Goal: Task Accomplishment & Management: Use online tool/utility

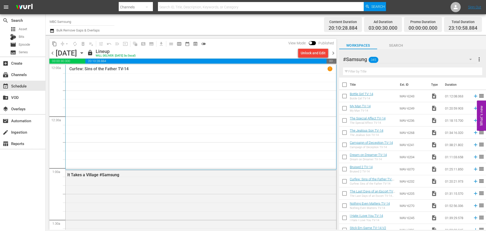
scroll to position [2334, 0]
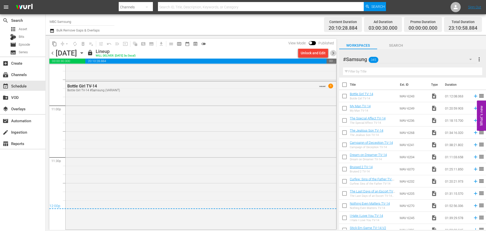
click at [335, 51] on span "chevron_right" at bounding box center [333, 53] width 6 height 6
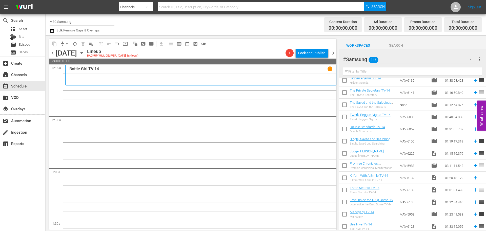
scroll to position [658, 0]
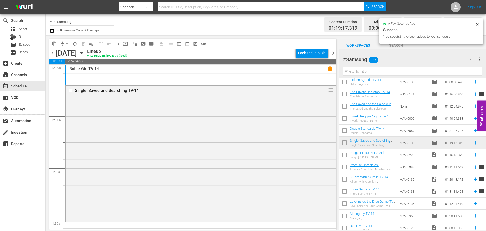
click at [211, 131] on div "Single, Saved and Searching TV-14 reorder" at bounding box center [201, 153] width 271 height 135
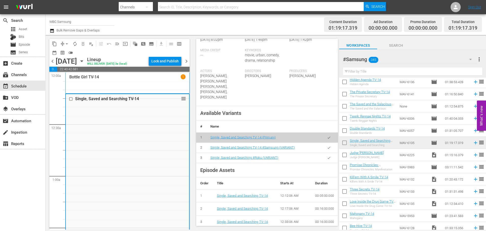
scroll to position [152, 0]
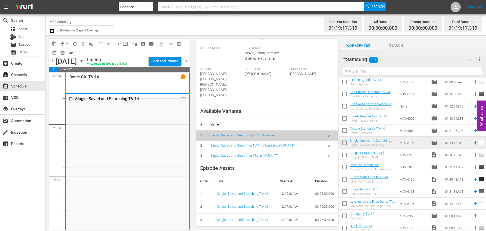
click at [327, 144] on icon "button" at bounding box center [329, 146] width 4 height 4
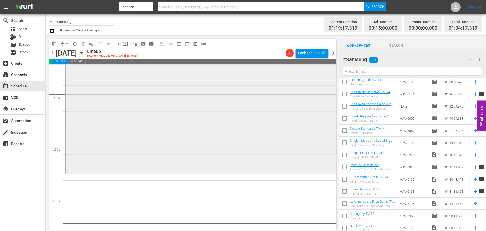
scroll to position [76, 0]
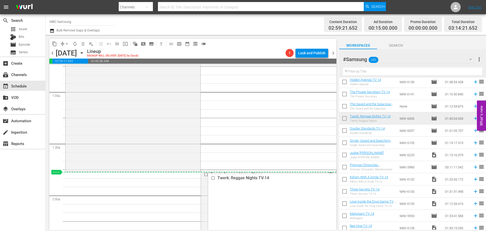
drag, startPoint x: 327, startPoint y: 172, endPoint x: 327, endPoint y: 176, distance: 4.0
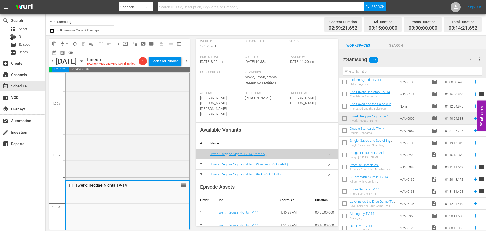
scroll to position [152, 0]
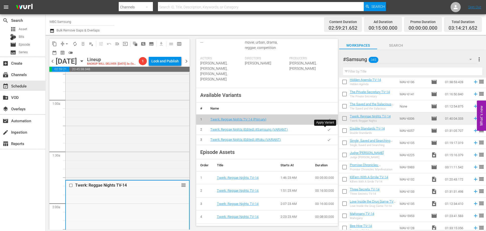
click at [327, 132] on button "button" at bounding box center [329, 130] width 10 height 10
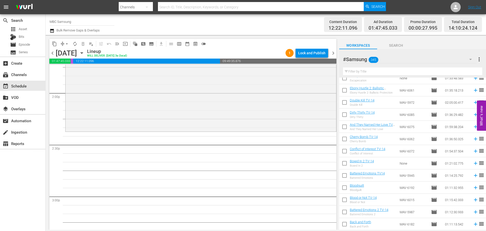
scroll to position [1234, 0]
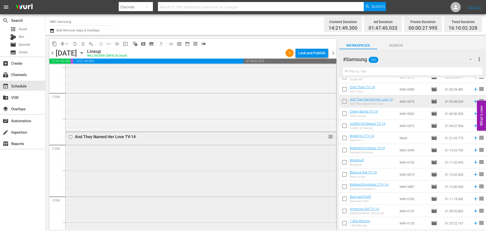
click at [212, 163] on div "And They Named Her Love TV-14 reorder" at bounding box center [201, 234] width 271 height 205
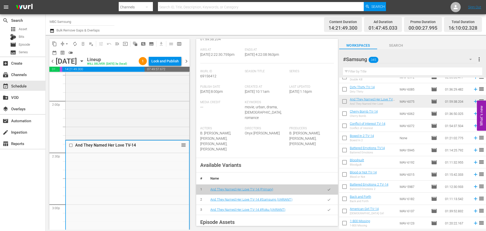
scroll to position [152, 0]
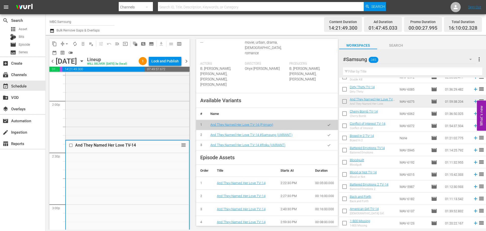
drag, startPoint x: 327, startPoint y: 130, endPoint x: 323, endPoint y: 131, distance: 3.6
click at [327, 130] on button "button" at bounding box center [329, 135] width 10 height 10
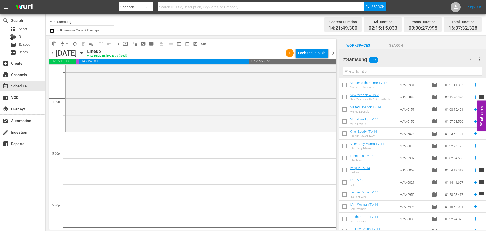
scroll to position [1031, 0]
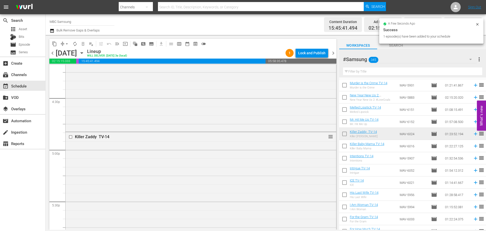
click at [243, 156] on div "Killer Zaddy TV-14 reorder" at bounding box center [201, 203] width 271 height 143
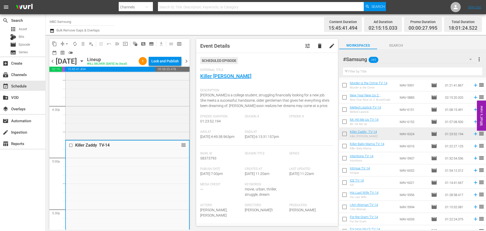
scroll to position [152, 0]
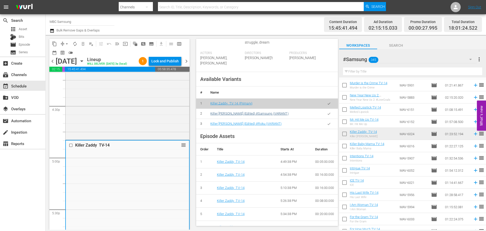
drag, startPoint x: 327, startPoint y: 118, endPoint x: 254, endPoint y: 120, distance: 73.2
click at [327, 118] on button "button" at bounding box center [329, 114] width 10 height 10
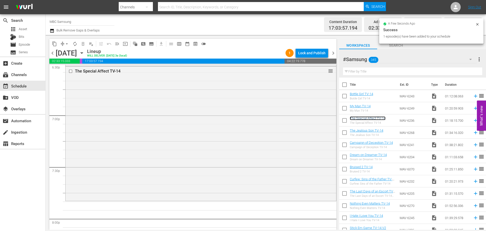
scroll to position [1822, 0]
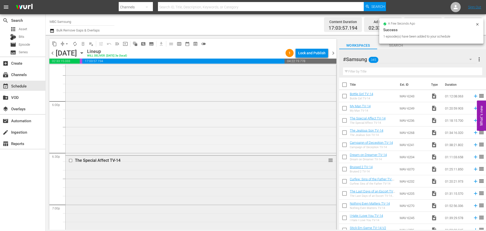
click at [167, 171] on div "The Special Affect TV-14 reorder" at bounding box center [201, 221] width 271 height 133
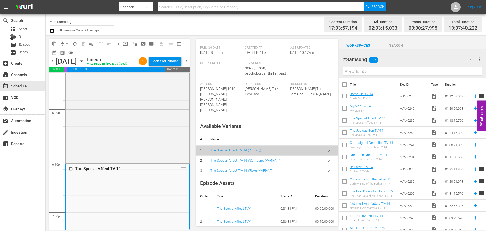
scroll to position [127, 0]
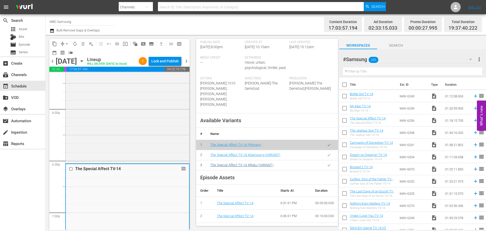
drag, startPoint x: 323, startPoint y: 149, endPoint x: 251, endPoint y: 161, distance: 73.6
click at [327, 153] on icon "button" at bounding box center [329, 155] width 4 height 4
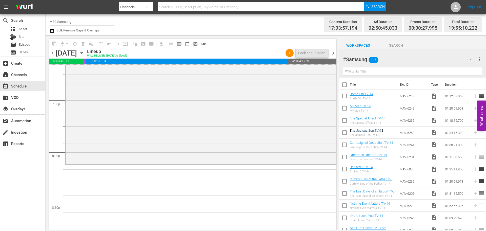
scroll to position [2050, 0]
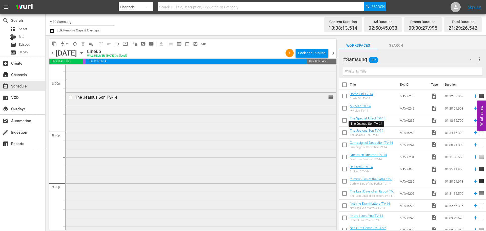
click at [175, 158] on div "The Jealous Son TV-14 reorder" at bounding box center [201, 172] width 271 height 161
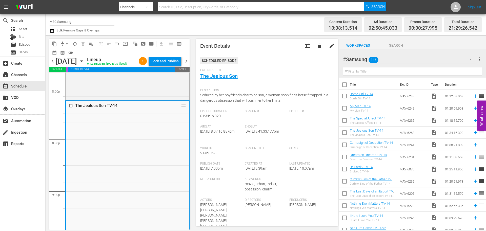
scroll to position [152, 0]
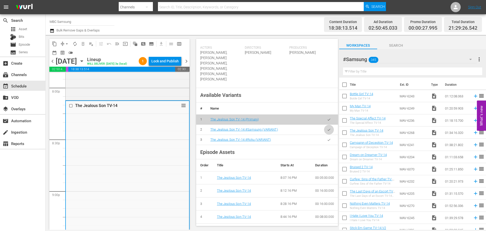
click at [324, 125] on button "button" at bounding box center [329, 130] width 10 height 10
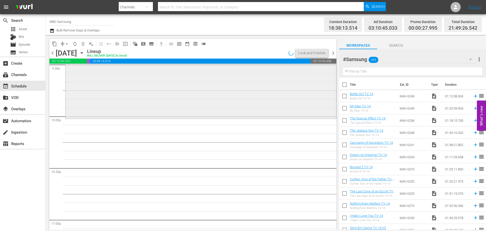
scroll to position [2227, 0]
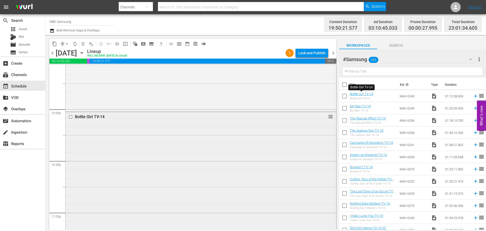
click at [130, 127] on div "Bottle Girl TV-14 reorder" at bounding box center [201, 173] width 271 height 123
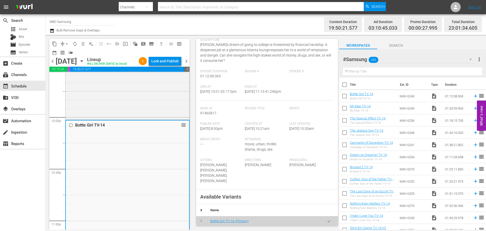
scroll to position [152, 0]
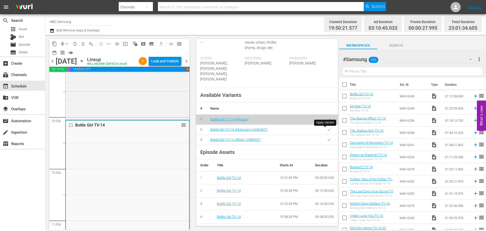
click at [324, 130] on button "button" at bounding box center [329, 130] width 10 height 10
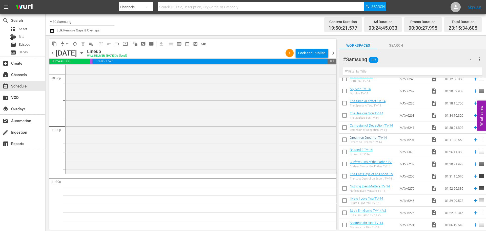
scroll to position [25, 0]
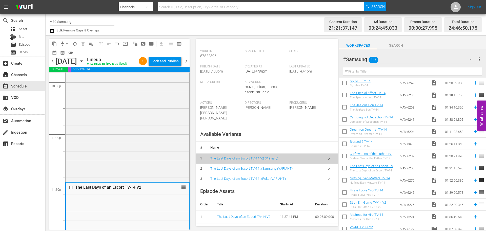
scroll to position [127, 0]
drag, startPoint x: 324, startPoint y: 163, endPoint x: 319, endPoint y: 163, distance: 5.1
click at [327, 166] on icon "button" at bounding box center [329, 168] width 4 height 4
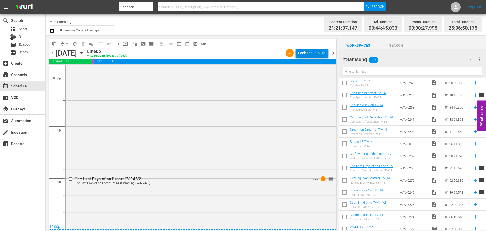
click at [307, 53] on div "Lock and Publish" at bounding box center [311, 52] width 27 height 9
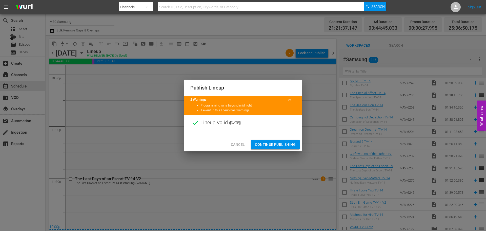
click at [274, 147] on span "Continue Publishing" at bounding box center [275, 144] width 41 height 6
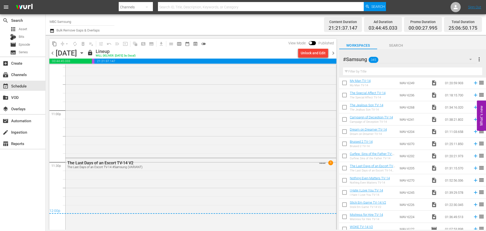
scroll to position [2379, 0]
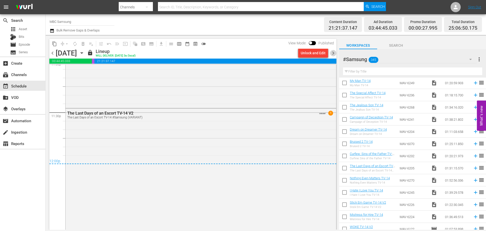
click at [333, 53] on span "chevron_right" at bounding box center [333, 53] width 6 height 6
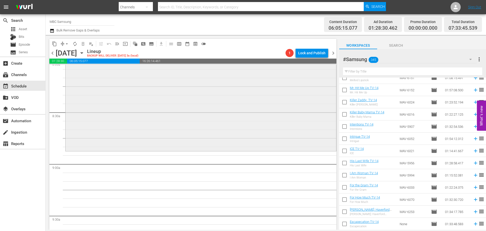
scroll to position [835, 0]
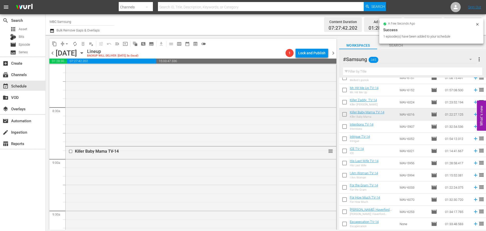
click at [215, 185] on div "Killer Baby Mama TV-14 reorder" at bounding box center [201, 216] width 271 height 140
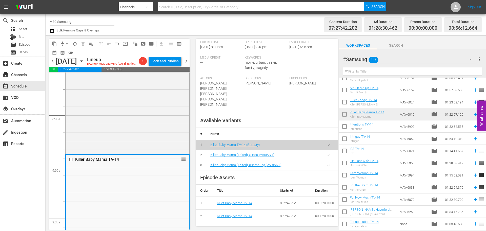
scroll to position [152, 0]
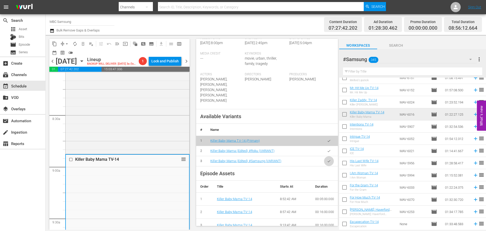
click at [327, 159] on icon "button" at bounding box center [329, 161] width 4 height 4
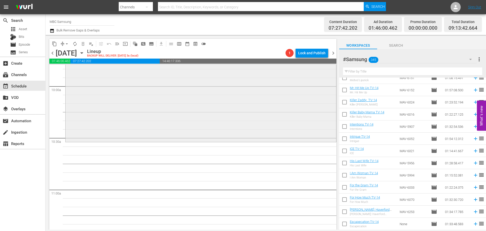
scroll to position [1012, 0]
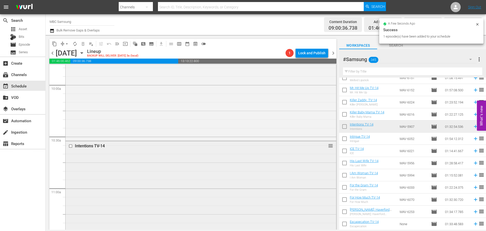
click at [141, 182] on div "Intentions TV-14 reorder" at bounding box center [201, 220] width 271 height 158
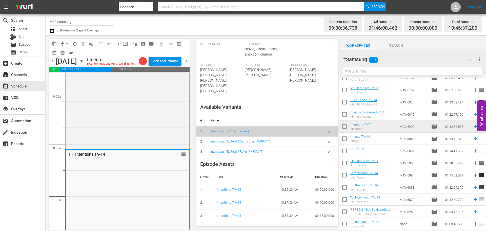
scroll to position [152, 0]
click at [327, 138] on icon "button" at bounding box center [329, 140] width 4 height 4
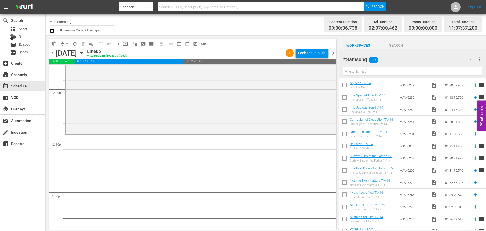
scroll to position [0, 0]
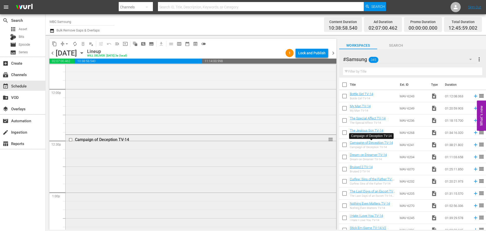
click at [187, 163] on div "Campaign of Deception TV-14 reorder" at bounding box center [201, 219] width 271 height 168
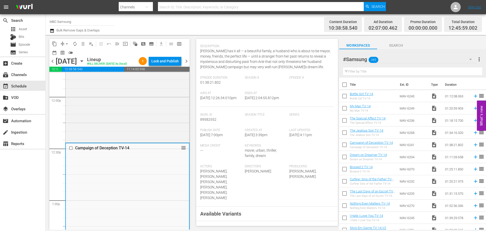
scroll to position [127, 0]
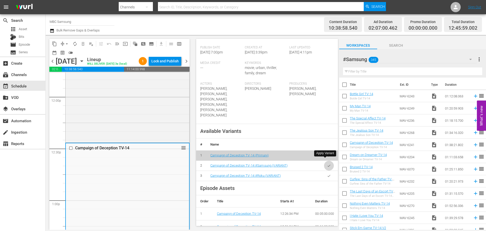
click at [325, 162] on button "button" at bounding box center [329, 165] width 10 height 10
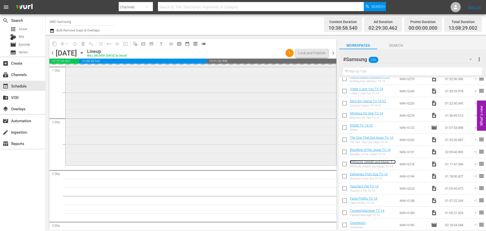
scroll to position [1468, 0]
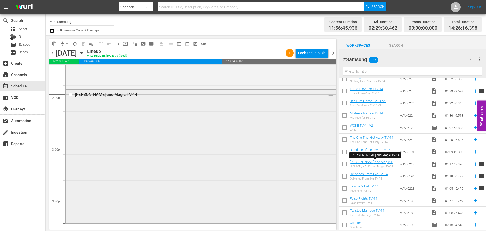
click at [167, 114] on div "Carmen and Magic TV-14 reorder" at bounding box center [201, 156] width 271 height 132
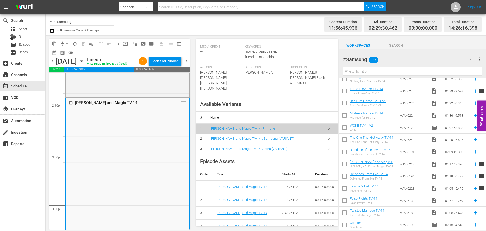
scroll to position [152, 0]
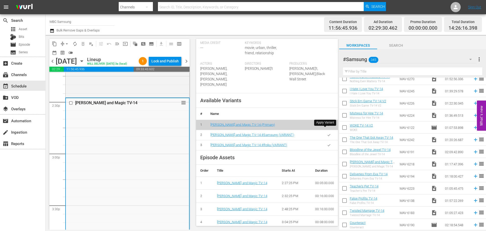
click at [327, 133] on icon "button" at bounding box center [329, 135] width 4 height 4
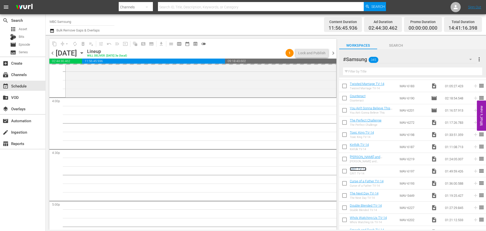
scroll to position [1620, 0]
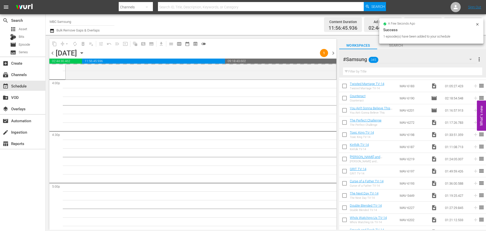
scroll to position [1595, 0]
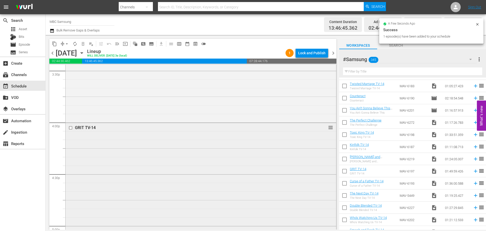
click at [153, 146] on div "GRIT TV-14 reorder" at bounding box center [201, 217] width 271 height 188
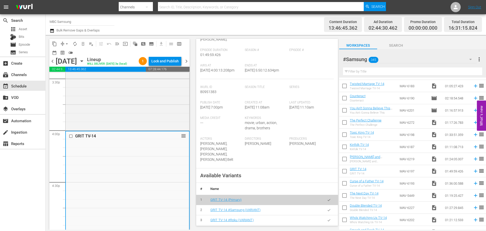
scroll to position [101, 0]
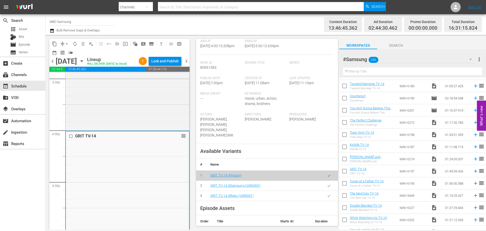
click at [327, 184] on icon "button" at bounding box center [329, 186] width 4 height 4
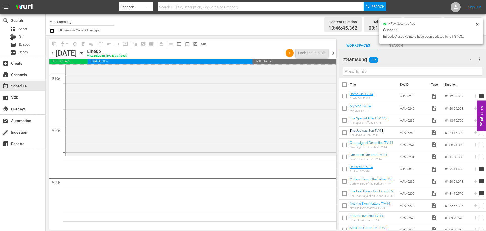
scroll to position [1848, 0]
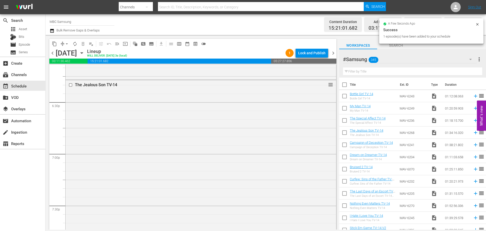
drag, startPoint x: 207, startPoint y: 125, endPoint x: 210, endPoint y: 125, distance: 3.0
click at [207, 125] on div "The Jealous Son TV-14 reorder" at bounding box center [201, 160] width 271 height 161
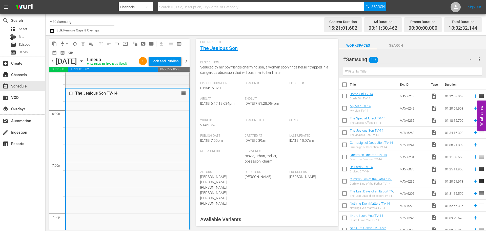
scroll to position [101, 0]
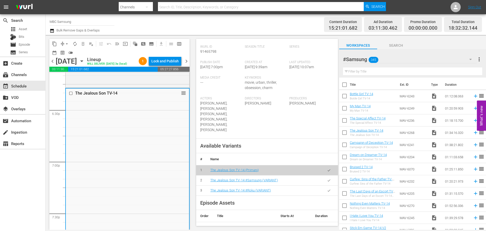
click at [327, 178] on icon "button" at bounding box center [329, 180] width 4 height 4
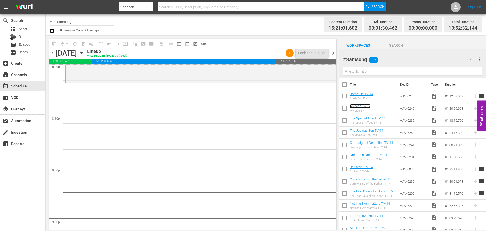
scroll to position [2075, 0]
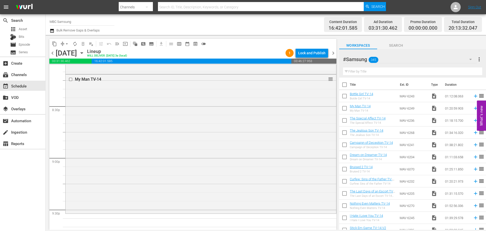
click at [146, 156] on div "My Man TV-14 reorder" at bounding box center [201, 143] width 271 height 138
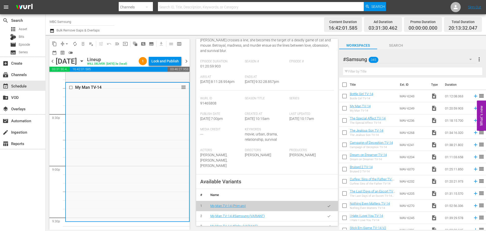
scroll to position [152, 0]
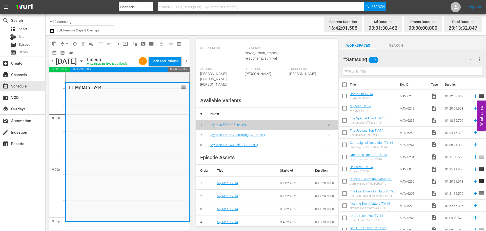
click at [324, 140] on button "button" at bounding box center [329, 135] width 10 height 10
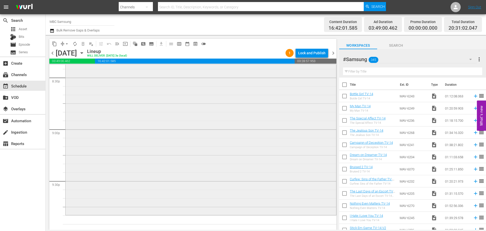
scroll to position [2177, 0]
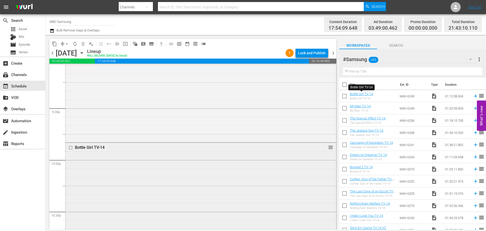
click at [189, 167] on div "Bottle Girl TV-14 reorder" at bounding box center [201, 204] width 271 height 123
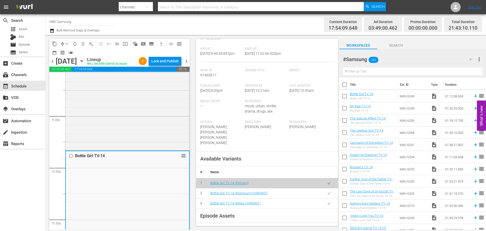
scroll to position [127, 0]
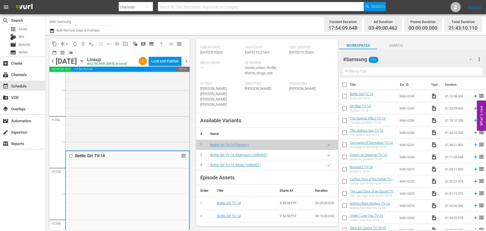
click at [327, 154] on icon "button" at bounding box center [329, 155] width 4 height 4
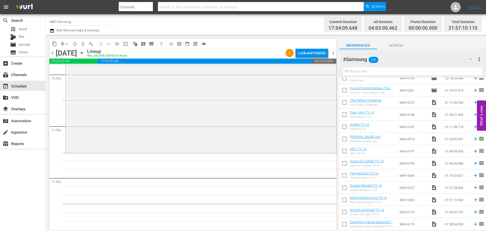
scroll to position [278, 0]
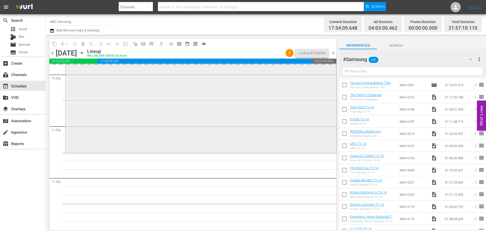
click at [204, 134] on div "Bottle Girl TV-14 Bottle Girl TV-14 #Samsung (VARIANT) VARIANT reorder" at bounding box center [201, 79] width 271 height 147
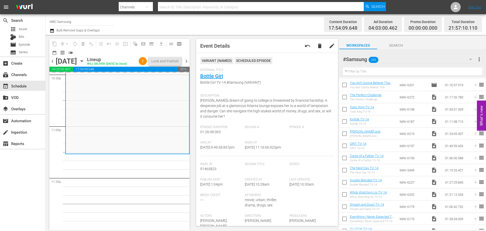
scroll to position [2330, 0]
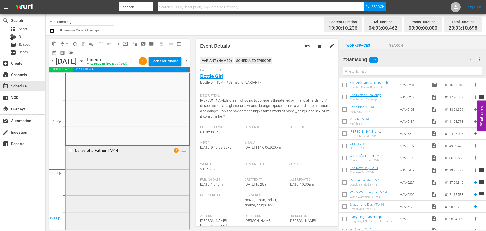
click at [143, 167] on div "Curse of a Father TV-14 1 reorder" at bounding box center [128, 228] width 124 height 164
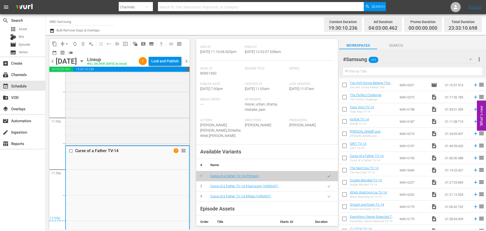
scroll to position [101, 0]
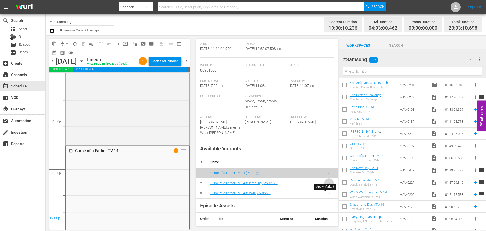
click at [327, 188] on button "button" at bounding box center [329, 183] width 10 height 10
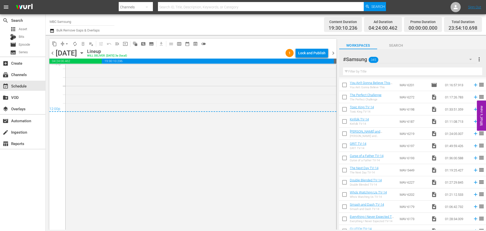
scroll to position [2305, 0]
click at [312, 55] on div "Lock and Publish" at bounding box center [311, 52] width 27 height 9
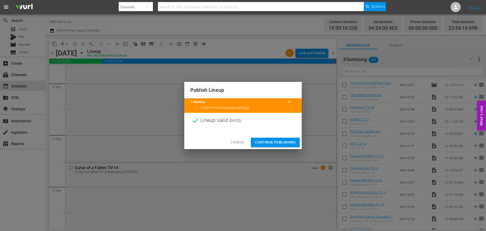
click at [287, 140] on span "Continue Publishing" at bounding box center [275, 142] width 41 height 6
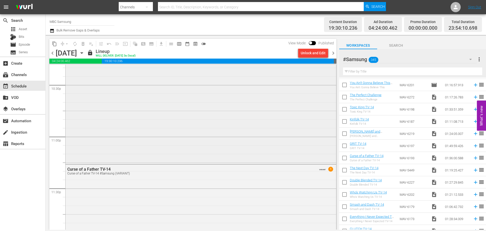
scroll to position [2439, 0]
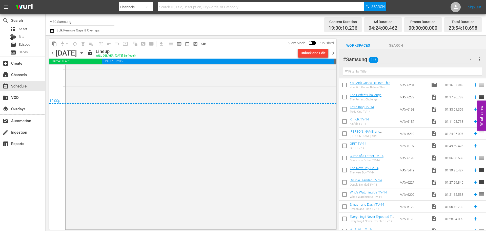
drag, startPoint x: 333, startPoint y: 52, endPoint x: 334, endPoint y: 228, distance: 175.9
click at [333, 52] on span "chevron_right" at bounding box center [333, 53] width 6 height 6
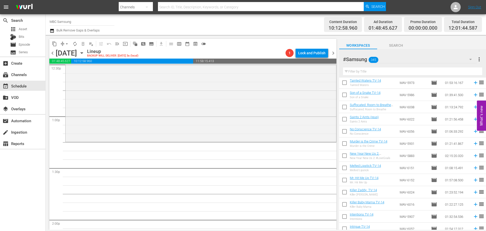
scroll to position [962, 0]
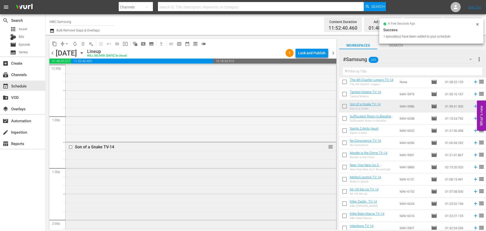
click at [183, 169] on div "Son of a Snake TV-14 reorder" at bounding box center [201, 227] width 271 height 170
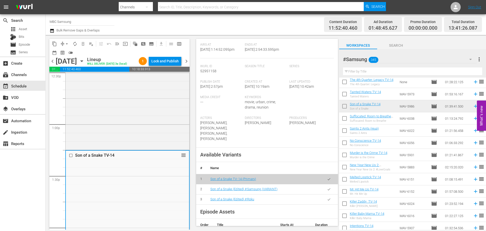
scroll to position [152, 0]
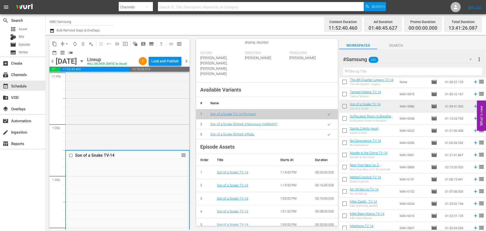
click at [327, 124] on icon "button" at bounding box center [329, 124] width 4 height 4
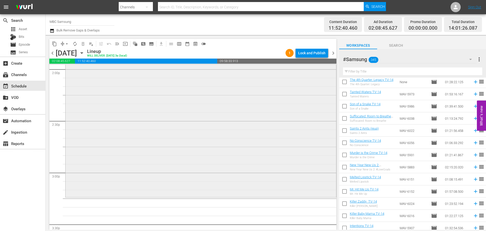
scroll to position [1493, 0]
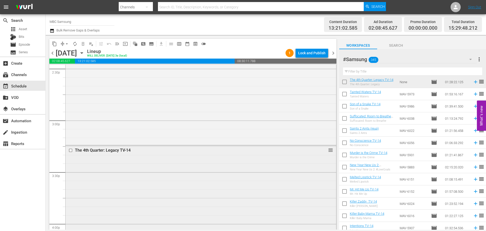
click at [192, 157] on div "The 4th Quarter: Legacy TV-14 reorder" at bounding box center [201, 220] width 271 height 151
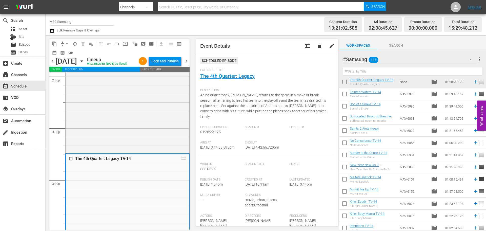
scroll to position [127, 0]
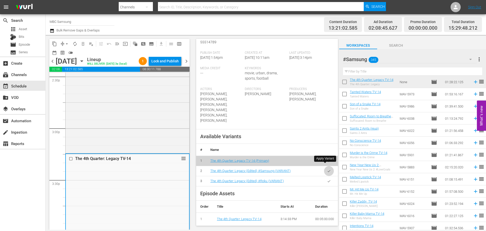
click at [324, 166] on button "button" at bounding box center [329, 171] width 10 height 10
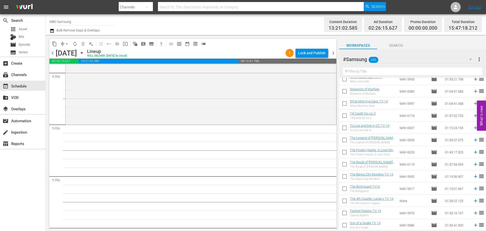
scroll to position [835, 0]
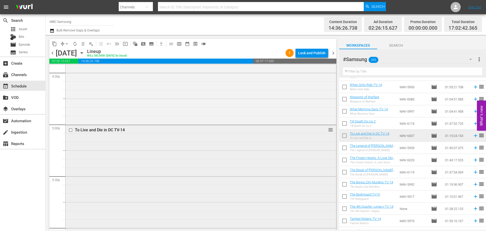
click at [251, 145] on div "To Live and Die in DC TV-14 reorder" at bounding box center [201, 189] width 271 height 128
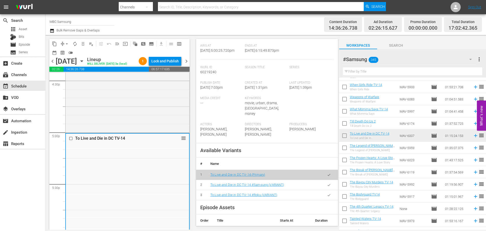
scroll to position [101, 0]
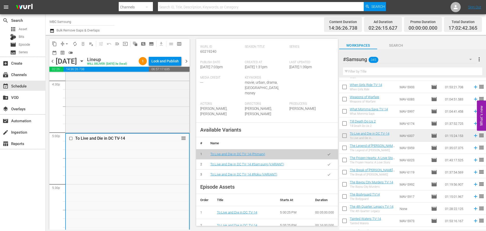
click at [324, 159] on button "button" at bounding box center [329, 164] width 10 height 10
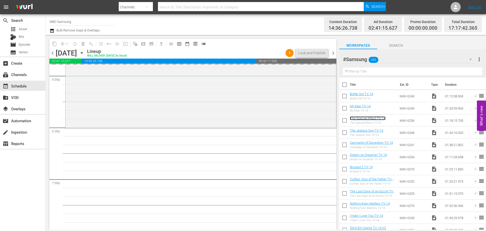
scroll to position [1873, 0]
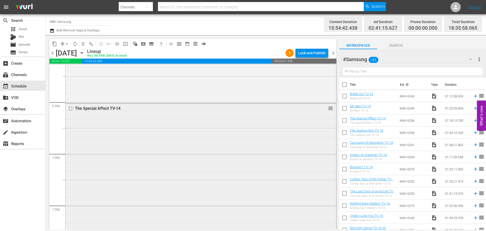
click at [181, 159] on div "The Special Affect TV-14 reorder" at bounding box center [201, 170] width 271 height 133
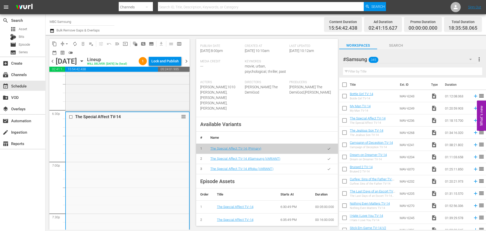
scroll to position [127, 0]
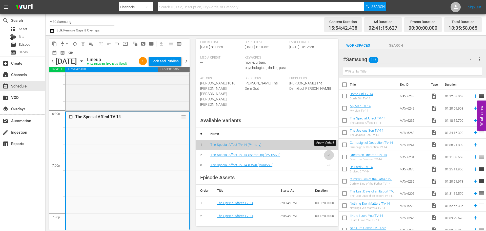
click at [327, 153] on icon "button" at bounding box center [329, 155] width 4 height 4
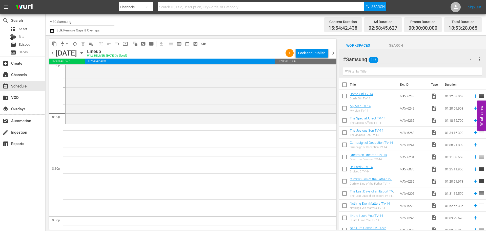
scroll to position [2025, 0]
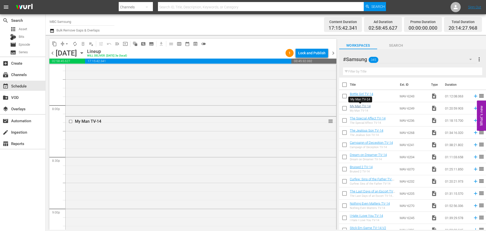
click at [211, 119] on div "My Man TV-14" at bounding box center [191, 121] width 233 height 5
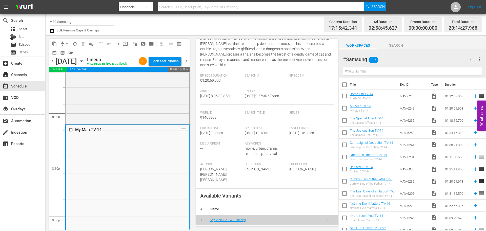
scroll to position [127, 0]
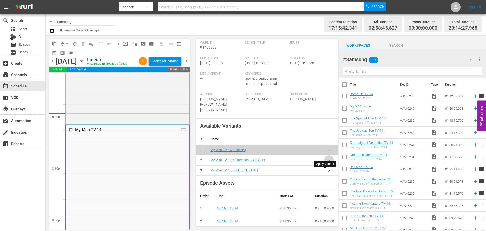
click at [328, 161] on icon "button" at bounding box center [329, 160] width 3 height 2
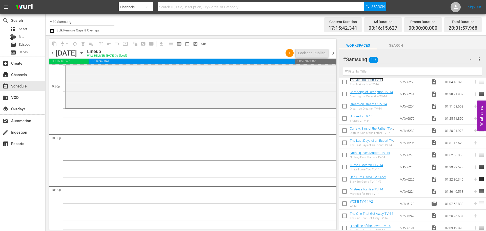
scroll to position [2202, 0]
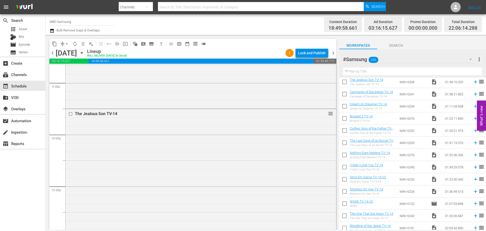
click at [250, 147] on div "The Jealous Son TV-14 reorder" at bounding box center [201, 189] width 271 height 161
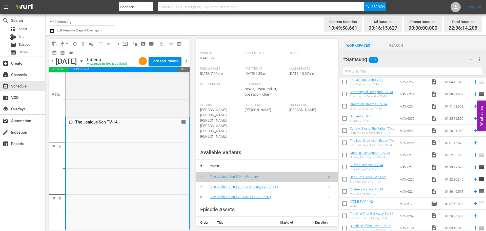
scroll to position [101, 0]
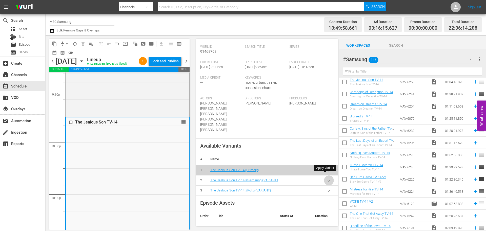
click at [328, 175] on button "button" at bounding box center [329, 180] width 10 height 10
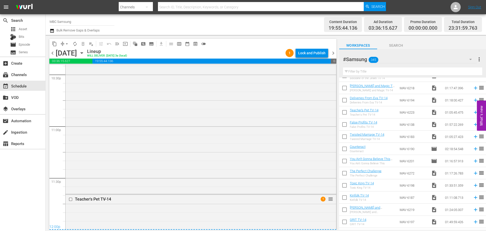
scroll to position [2390, 0]
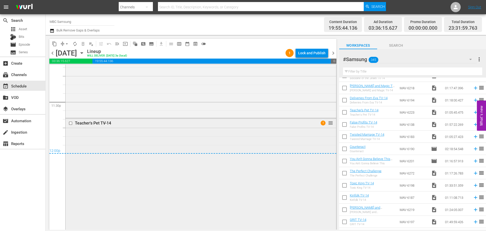
click at [142, 154] on div "Teacher's Pet TV-14 1 reorder" at bounding box center [201, 174] width 271 height 112
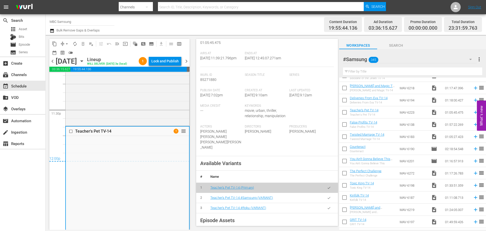
scroll to position [177, 0]
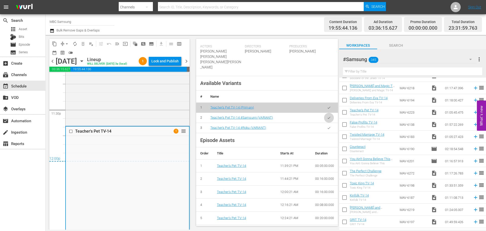
click at [325, 113] on button "button" at bounding box center [329, 118] width 10 height 10
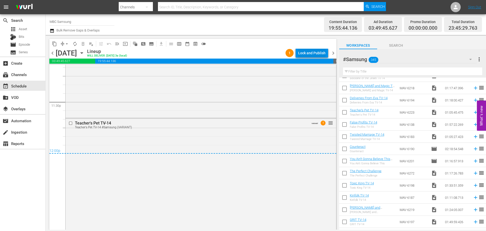
click at [299, 52] on div "Lock and Publish" at bounding box center [311, 52] width 27 height 9
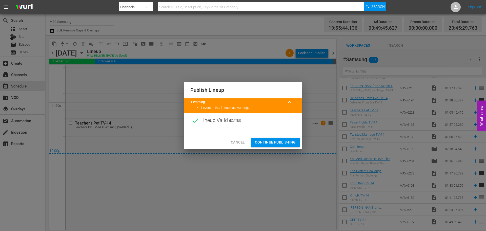
click at [273, 146] on button "Continue Publishing" at bounding box center [275, 141] width 49 height 9
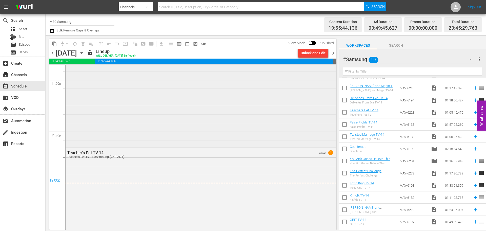
scroll to position [2379, 0]
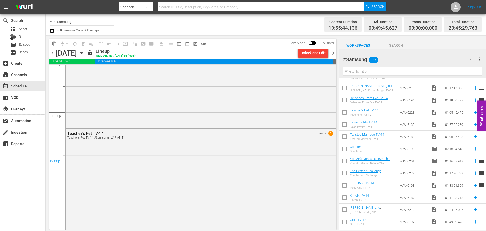
click at [334, 55] on span "chevron_right" at bounding box center [333, 53] width 6 height 6
